Goal: Task Accomplishment & Management: Use online tool/utility

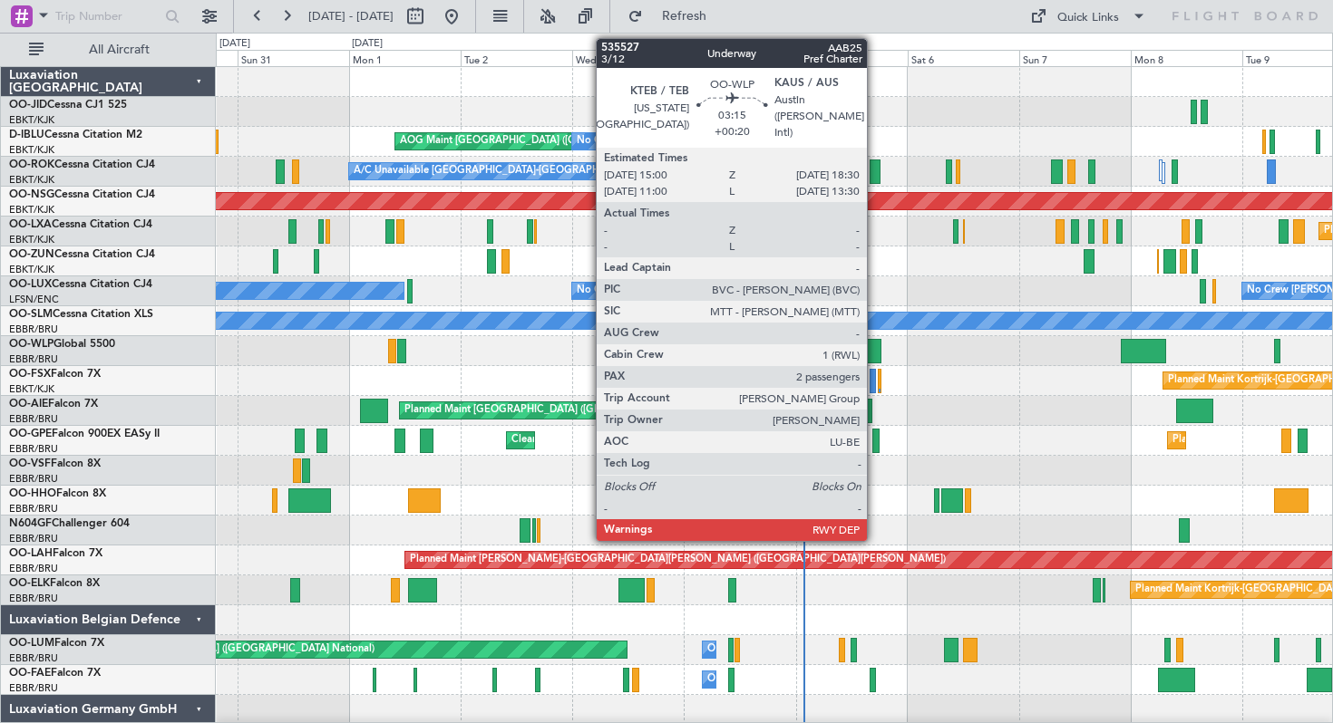
click at [875, 345] on div at bounding box center [873, 351] width 16 height 24
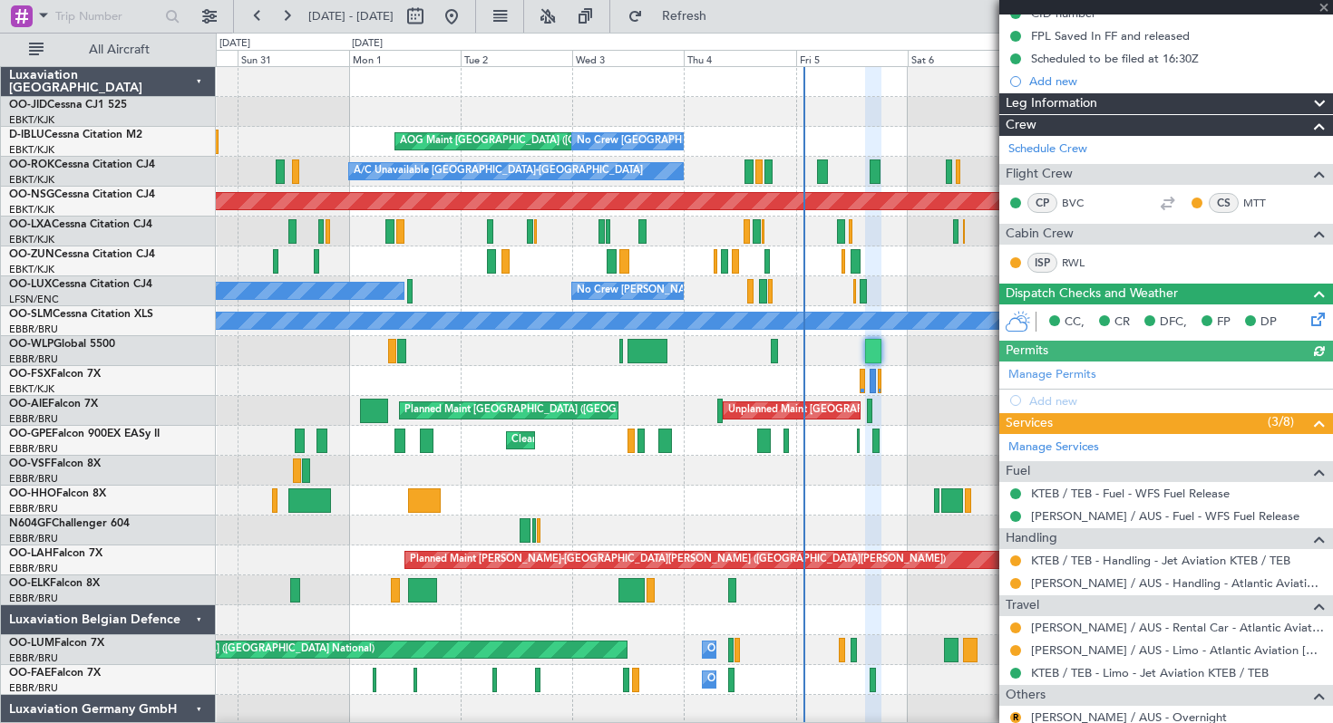
scroll to position [357, 0]
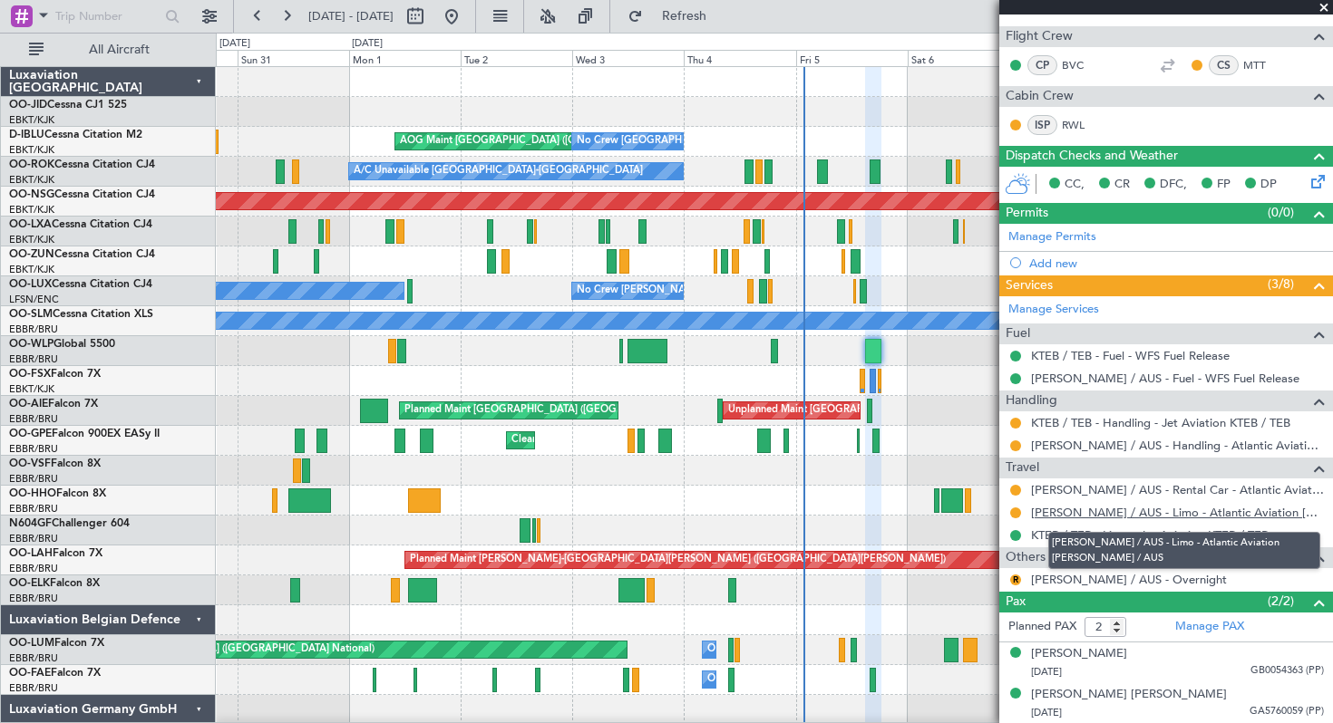
click at [1093, 508] on link "[PERSON_NAME] / AUS - Limo - Atlantic Aviation [PERSON_NAME] / AUS" at bounding box center [1177, 512] width 293 height 15
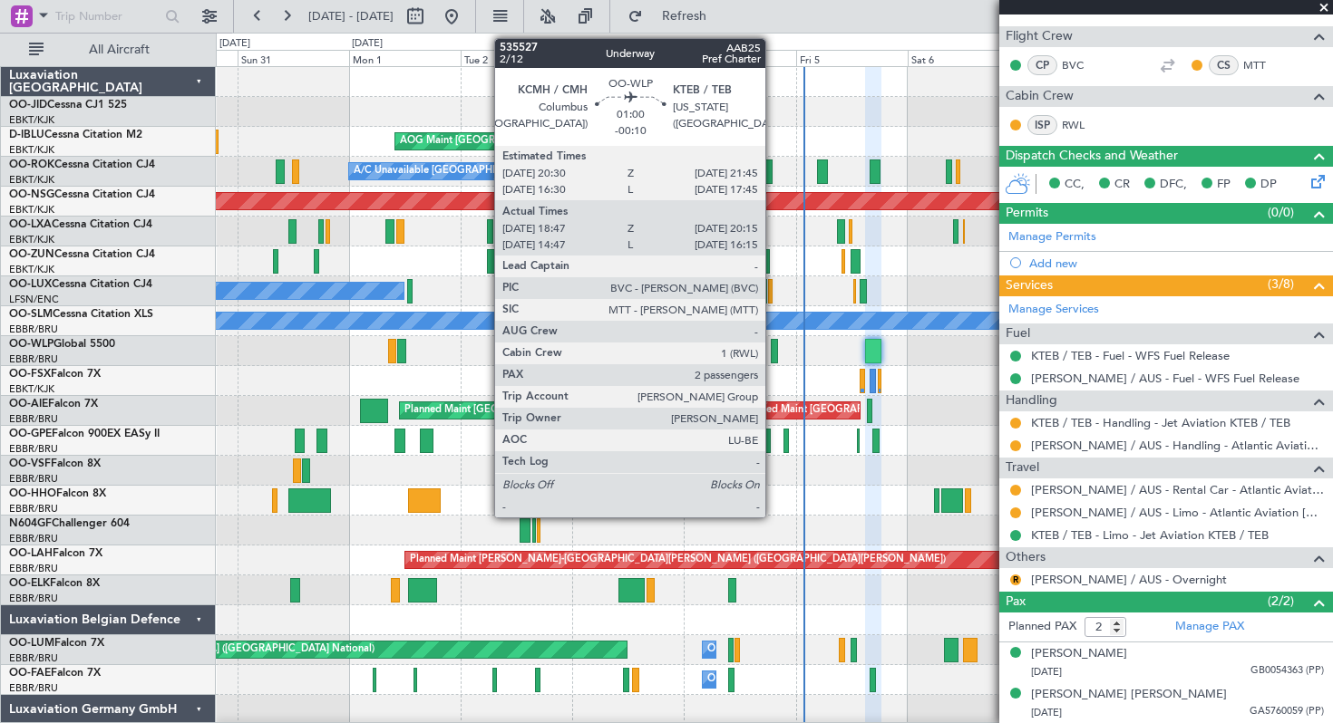
click at [773, 348] on div at bounding box center [774, 351] width 7 height 24
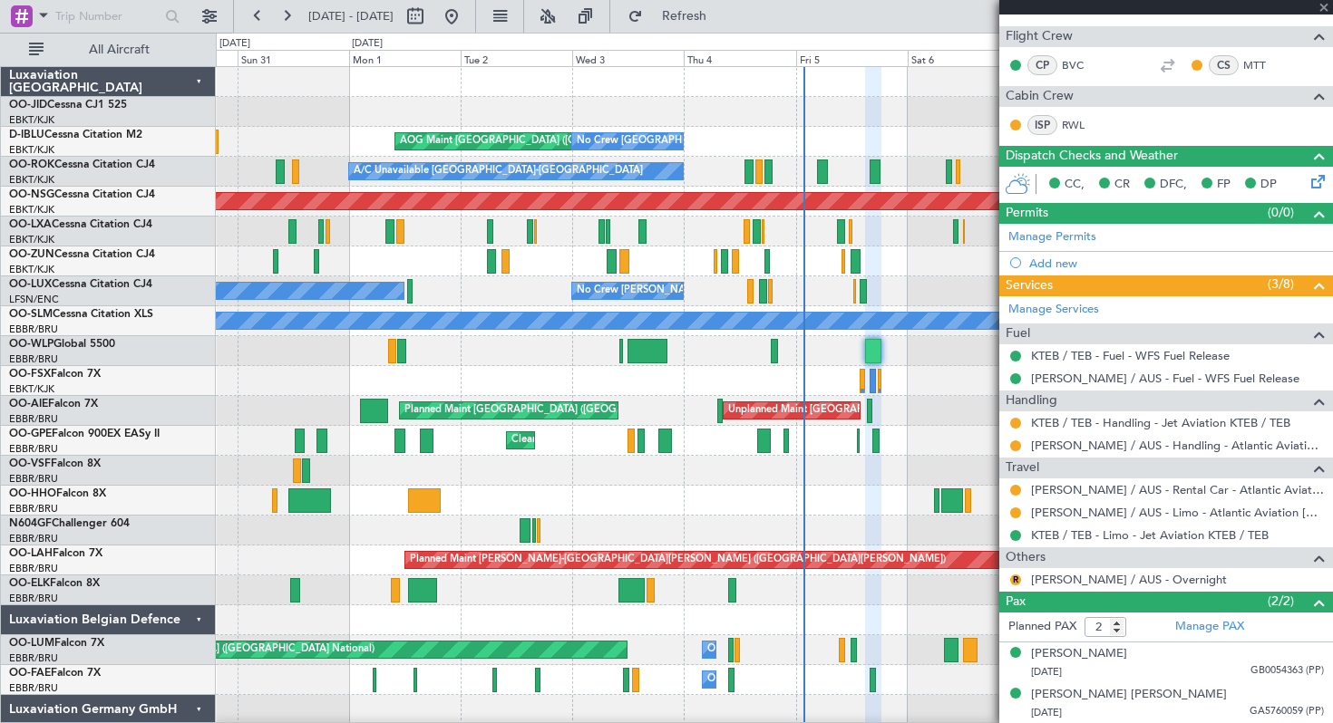
type input "-00:10"
type input "18:57"
type input "20:10"
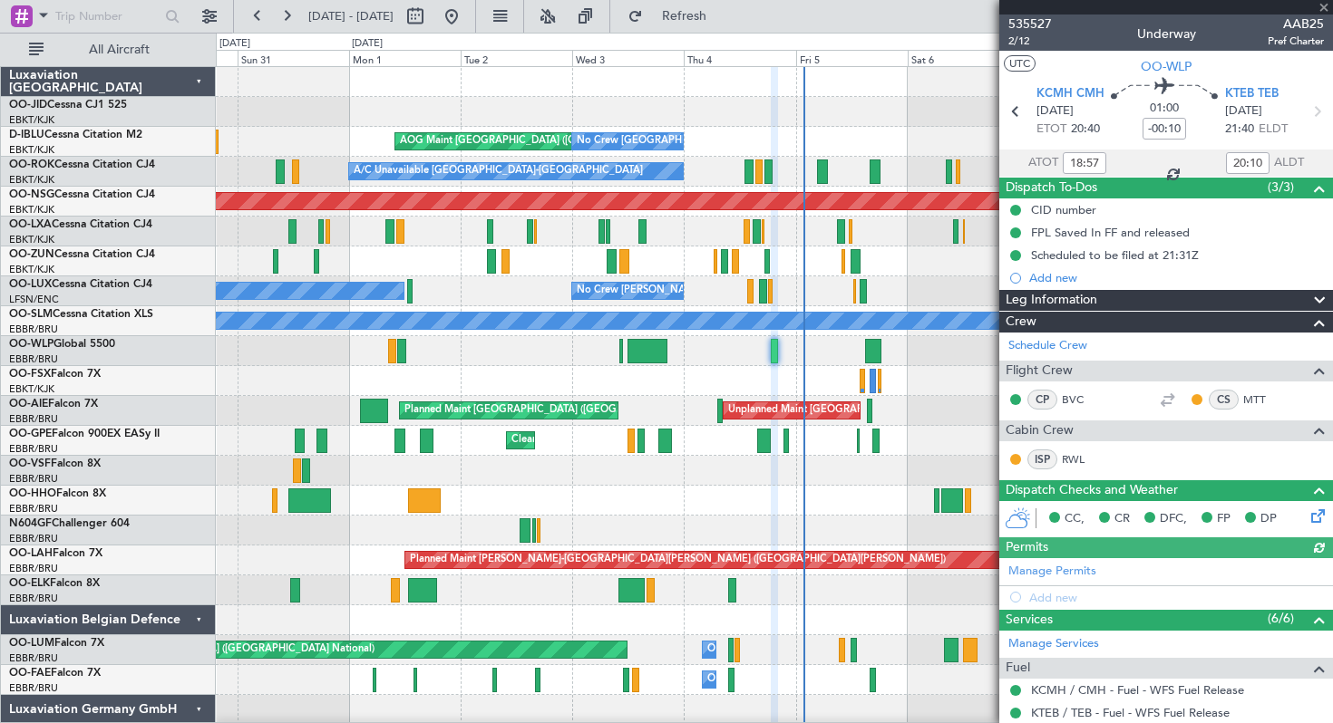
scroll to position [267, 0]
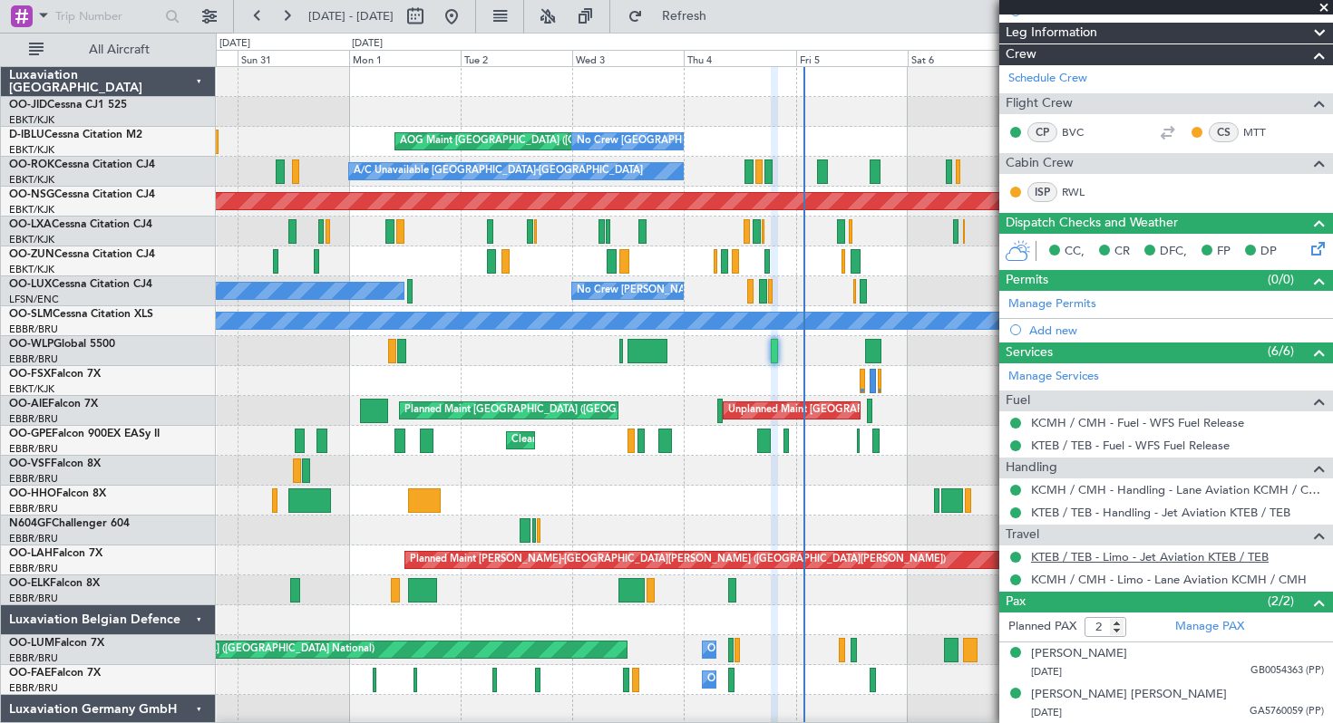
click at [1105, 555] on link "KTEB / TEB - Limo - Jet Aviation KTEB / TEB" at bounding box center [1150, 556] width 238 height 15
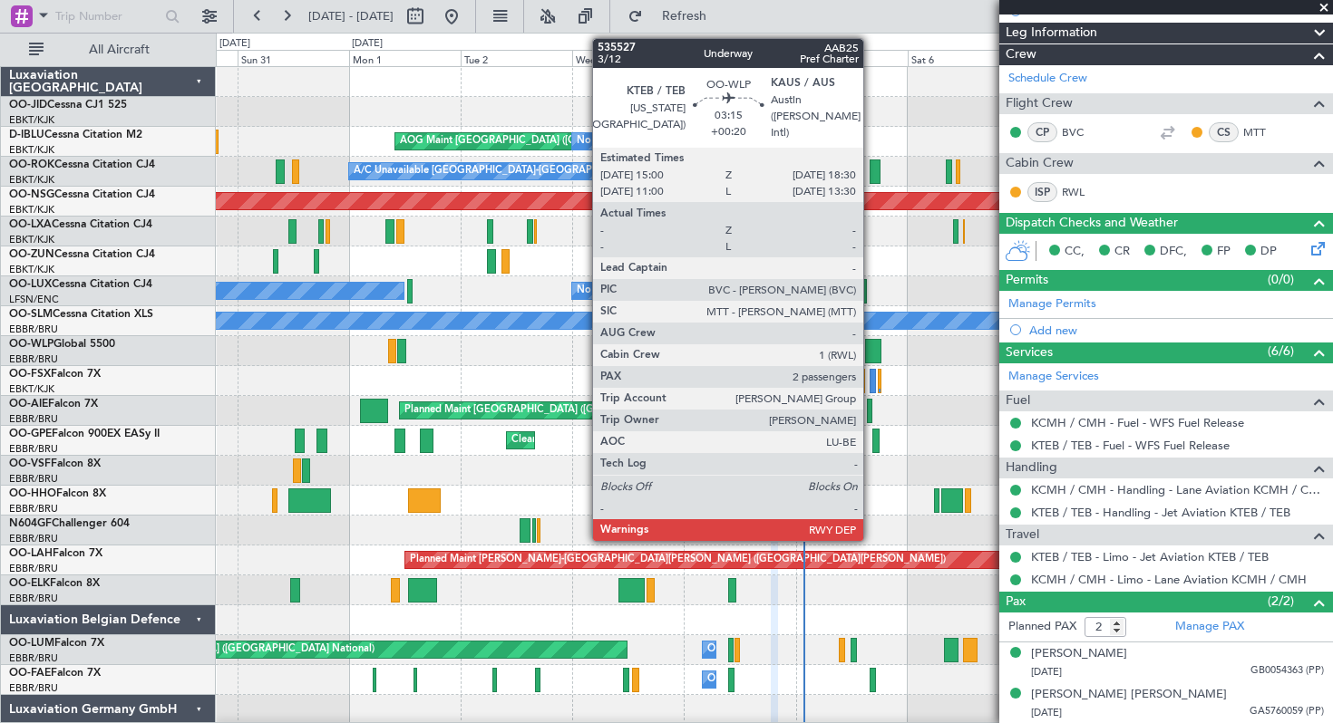
click at [871, 348] on div at bounding box center [873, 351] width 16 height 24
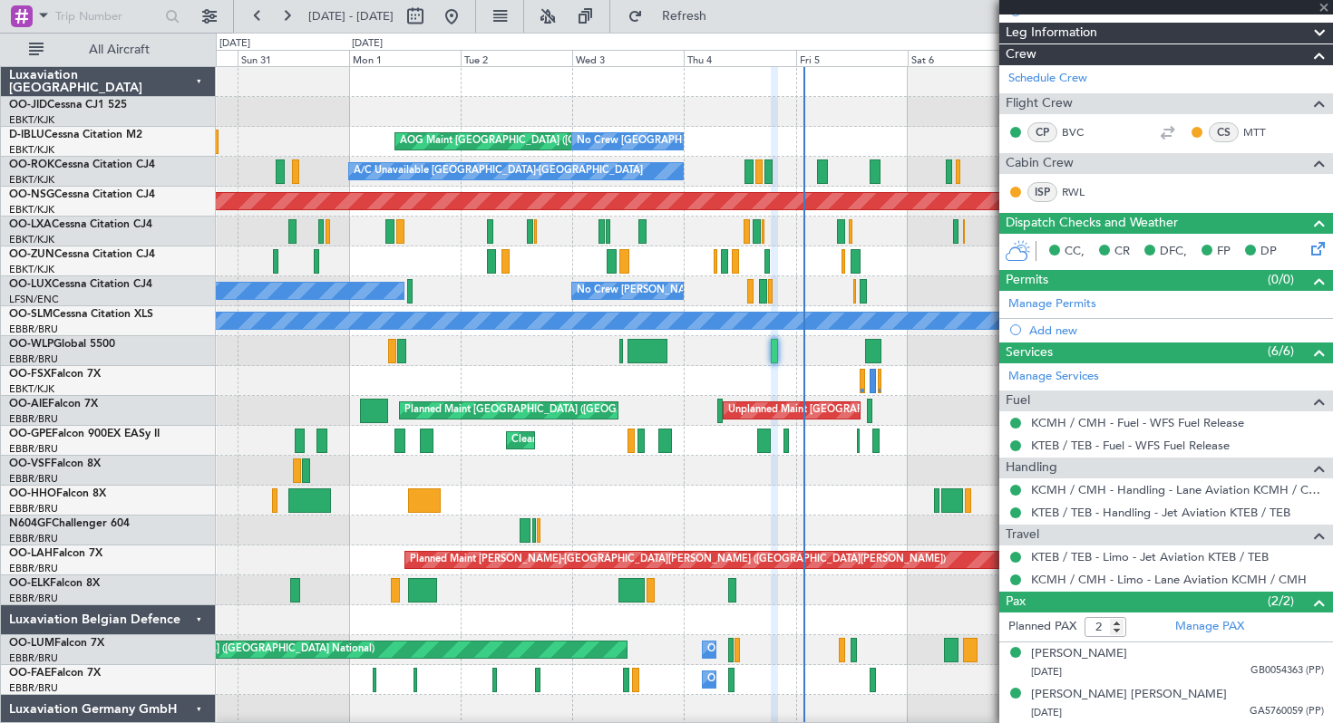
type input "+00:20"
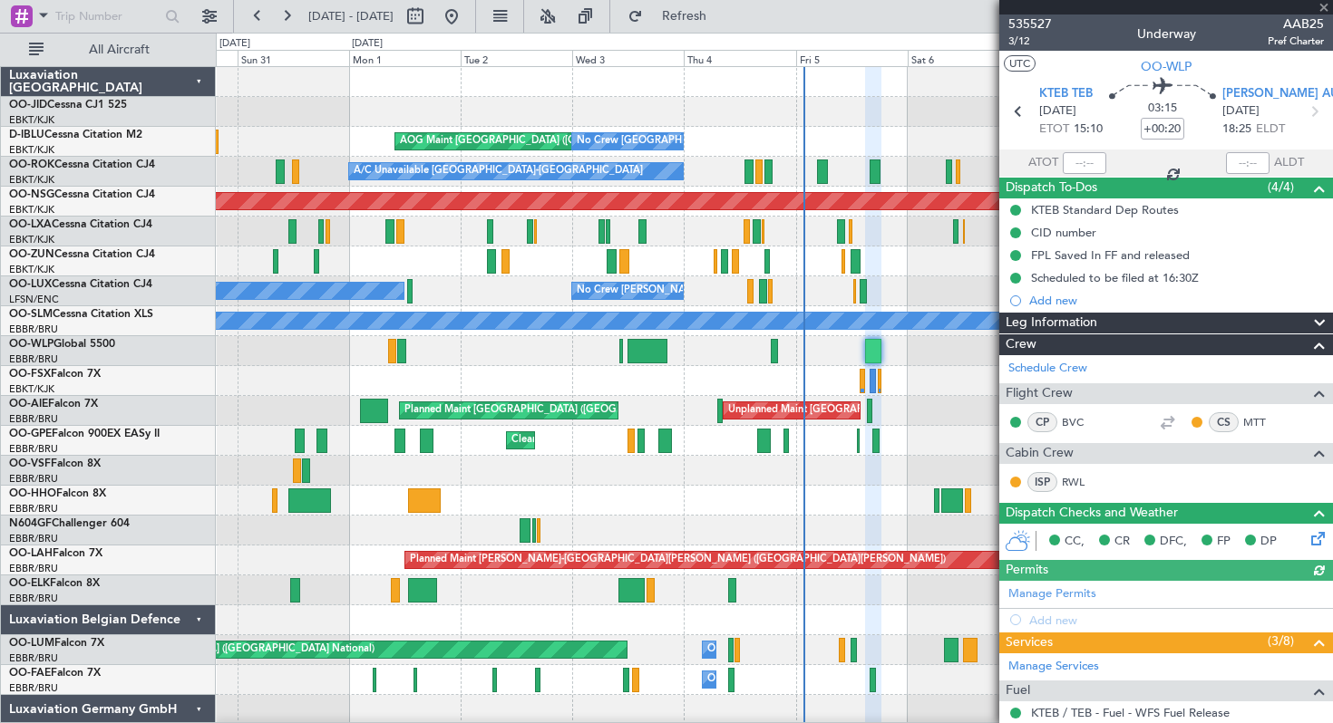
scroll to position [357, 0]
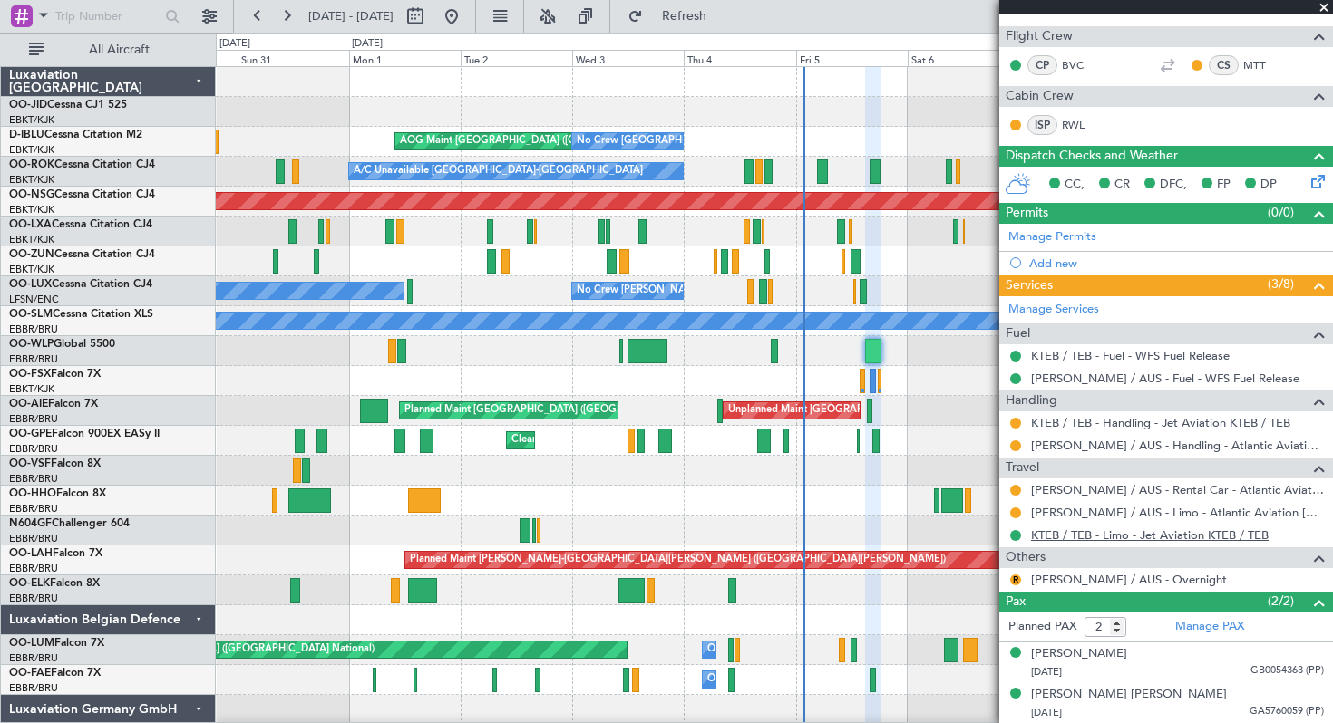
click at [1093, 532] on link "KTEB / TEB - Limo - Jet Aviation KTEB / TEB" at bounding box center [1150, 535] width 238 height 15
